Goal: Task Accomplishment & Management: Manage account settings

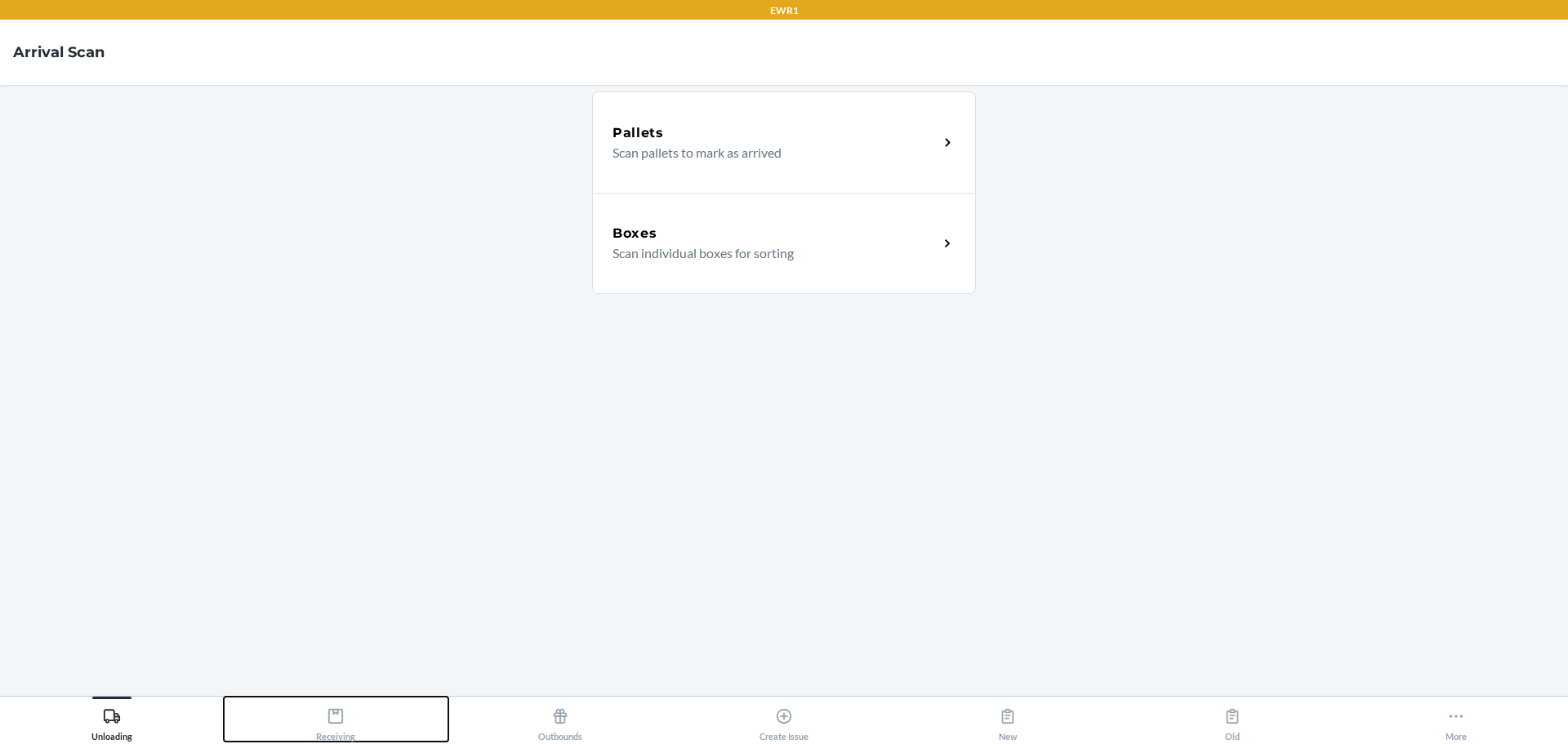
click at [277, 721] on button "Receiving" at bounding box center [336, 719] width 224 height 45
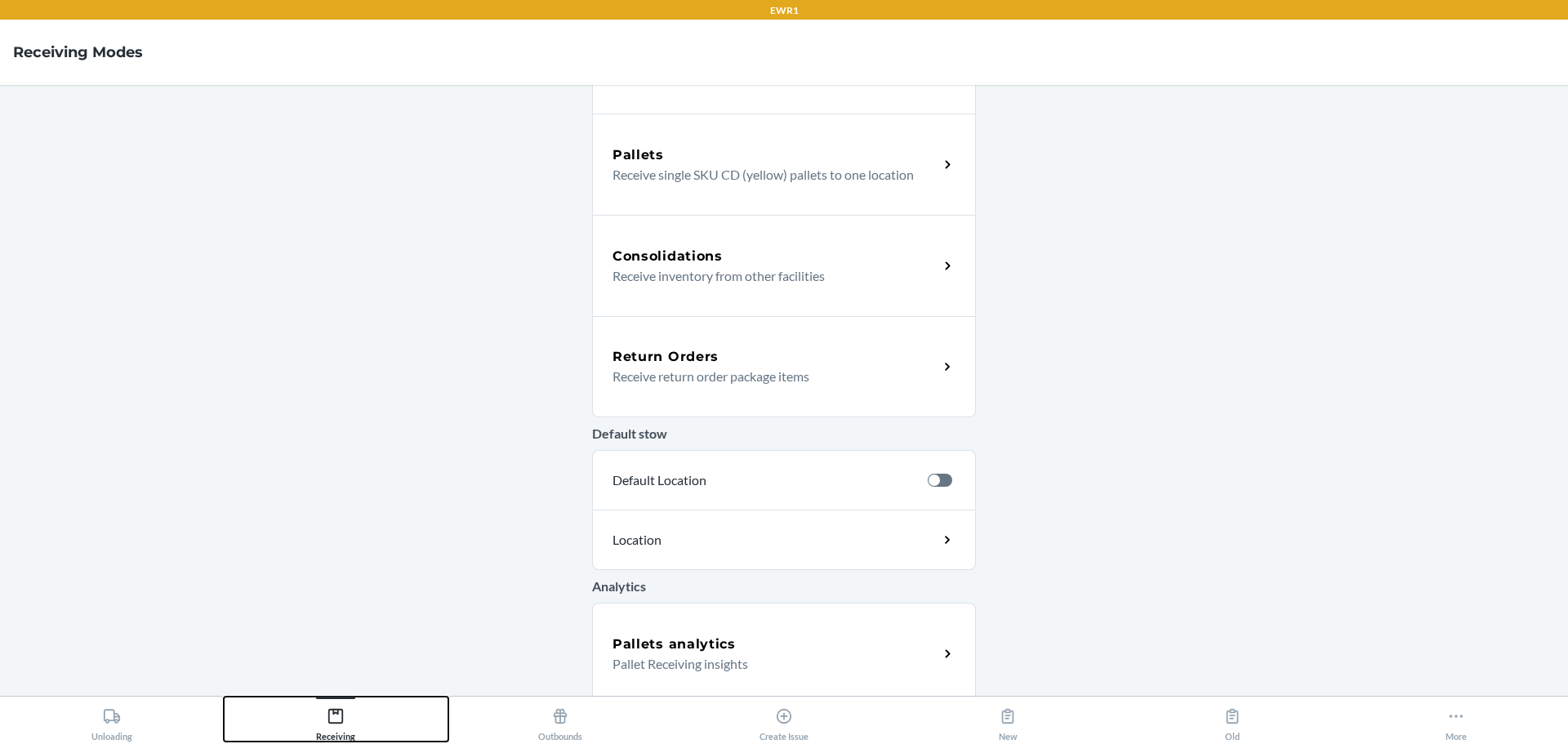
scroll to position [395, 0]
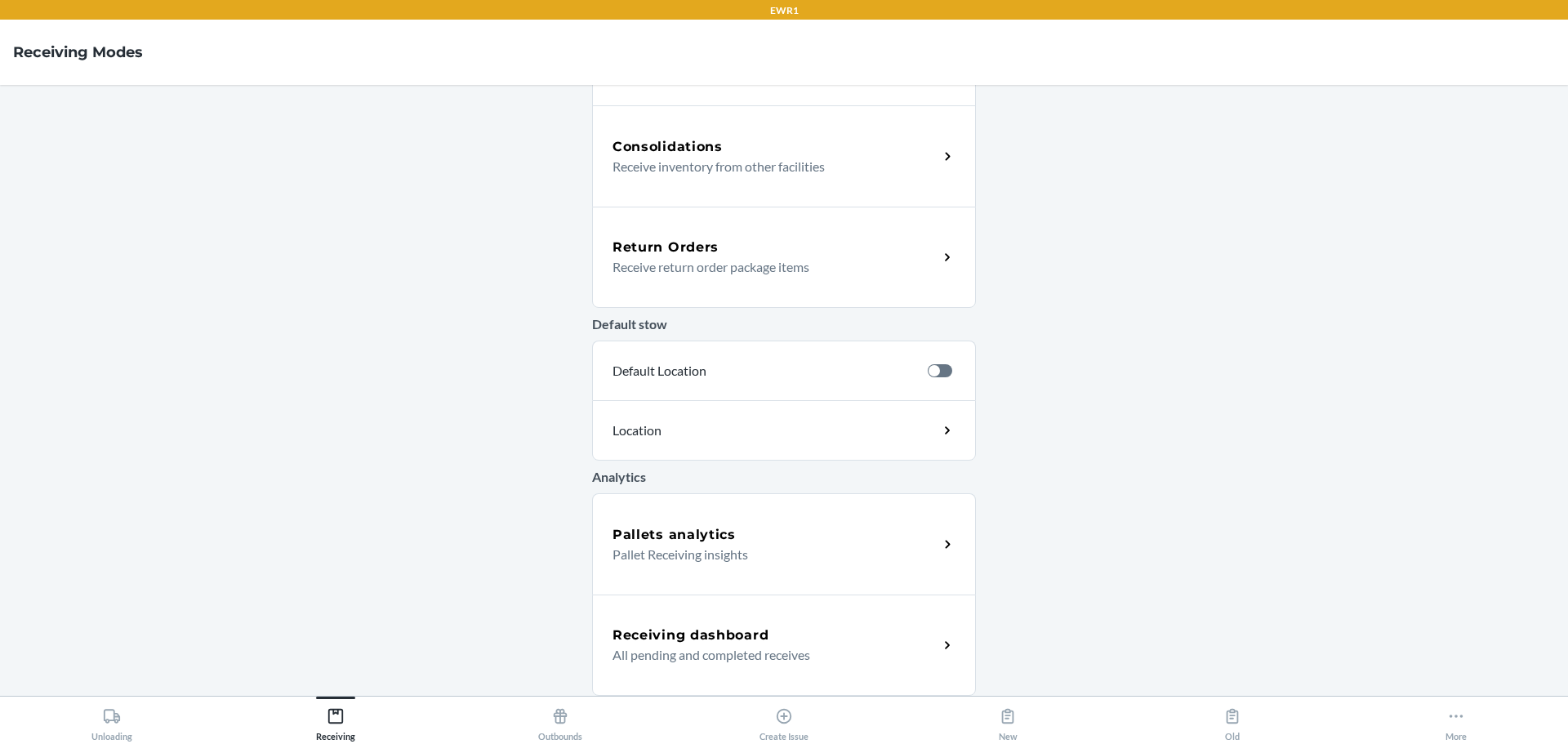
click at [665, 642] on h5 "Receiving dashboard" at bounding box center [690, 636] width 156 height 20
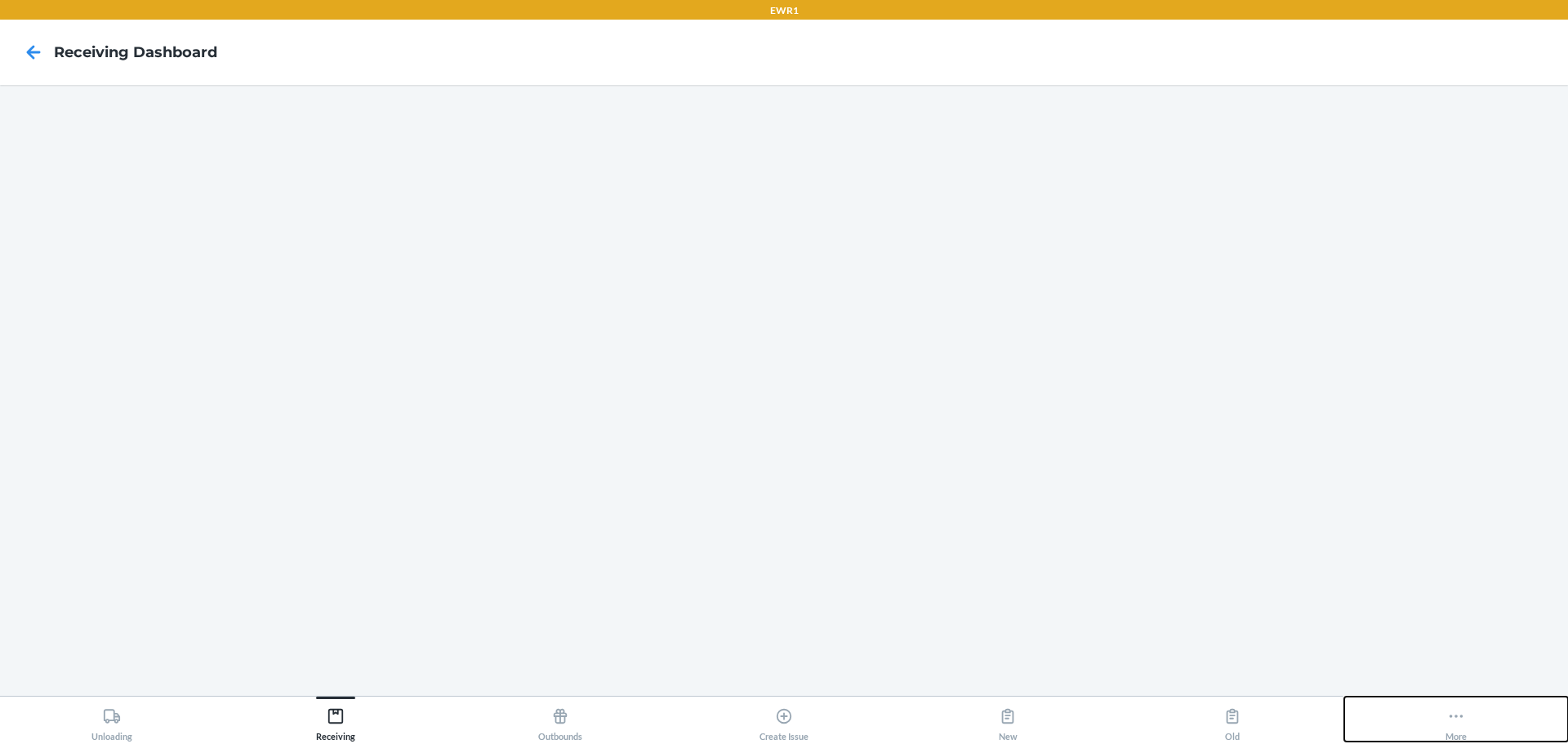
click at [1453, 739] on div "More" at bounding box center [1456, 722] width 21 height 41
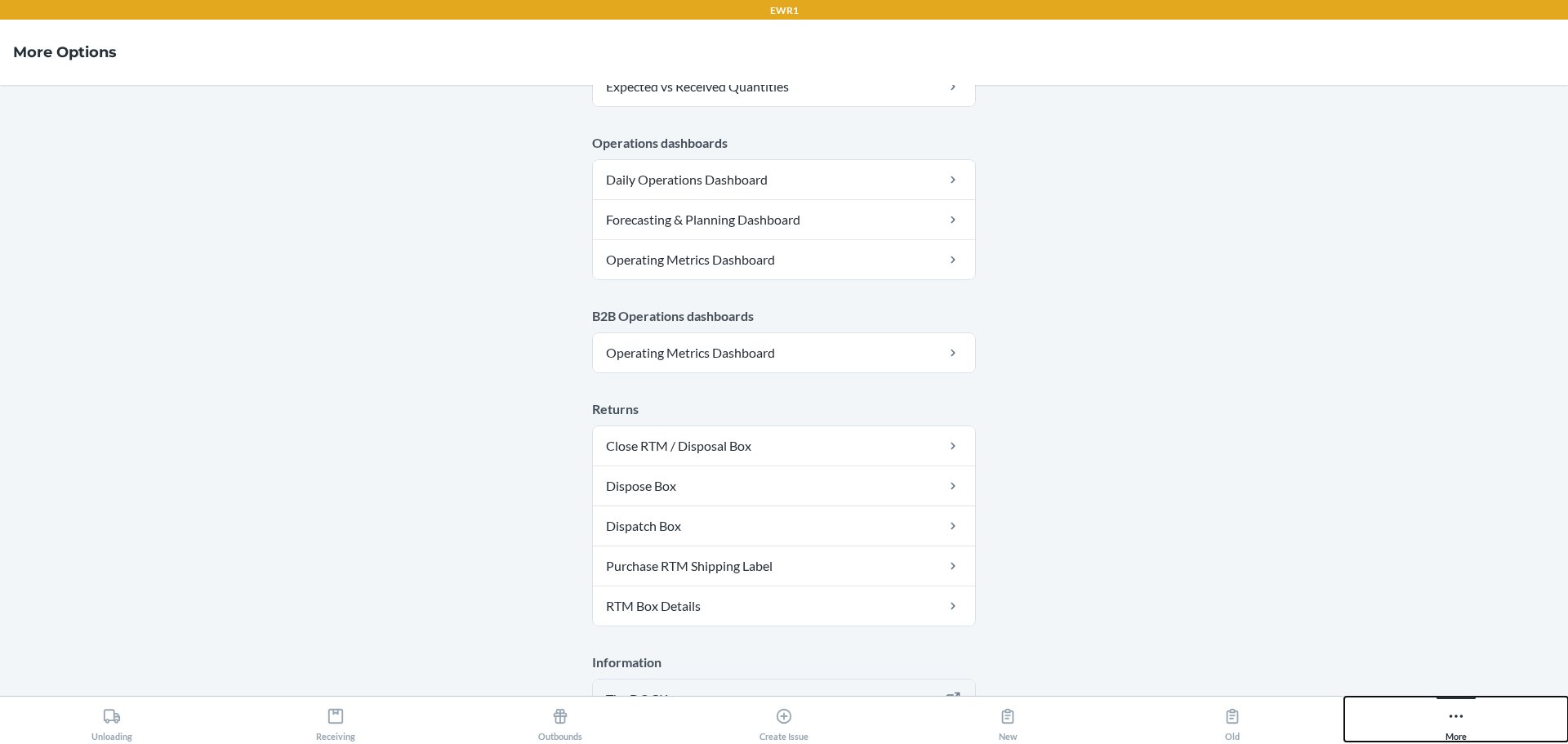
scroll to position [866, 0]
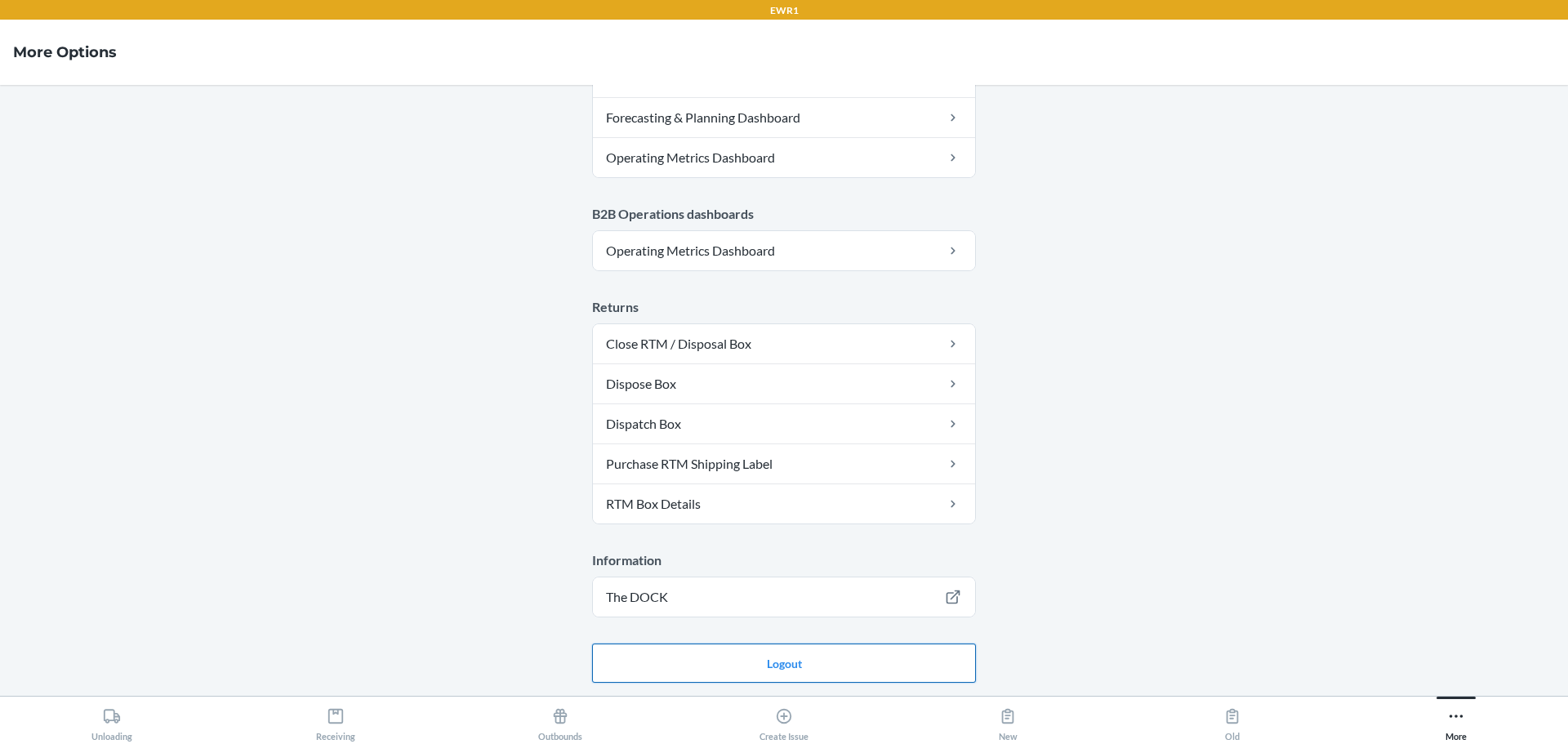
click at [792, 668] on button "Logout" at bounding box center [784, 663] width 384 height 39
